Goal: Find specific page/section: Find specific page/section

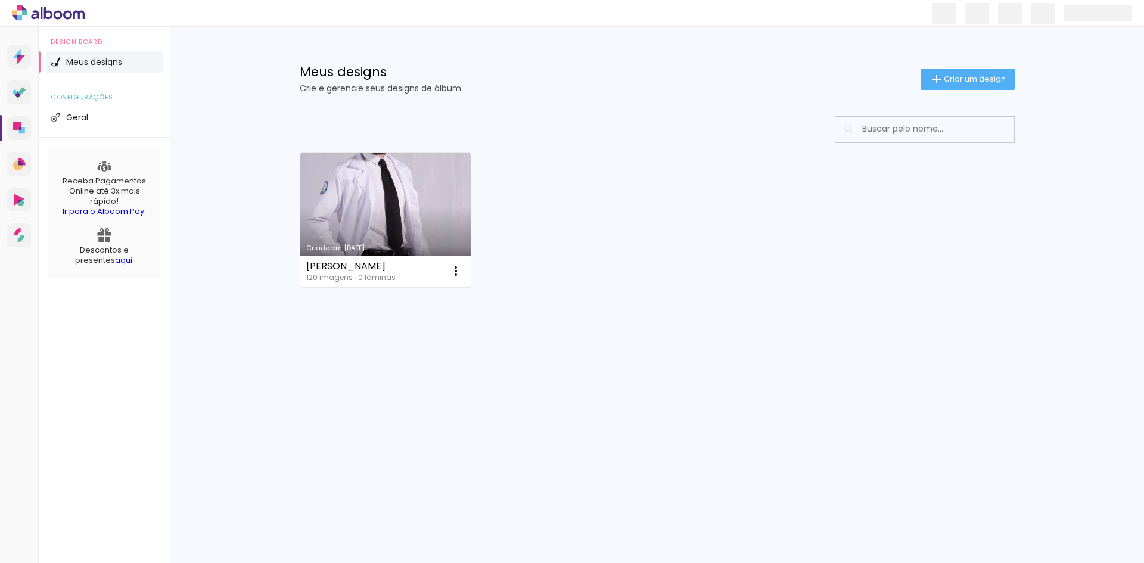
click at [54, 16] on icon at bounding box center [58, 14] width 9 height 9
click at [8, 45] on div "Prosite Website + Landing pages Proof Sistema de seleção e venda de fotos Desig…" at bounding box center [19, 308] width 39 height 563
click at [13, 46] on link "Prosite Website + Landing pages" at bounding box center [19, 57] width 24 height 24
